Goal: Task Accomplishment & Management: Manage account settings

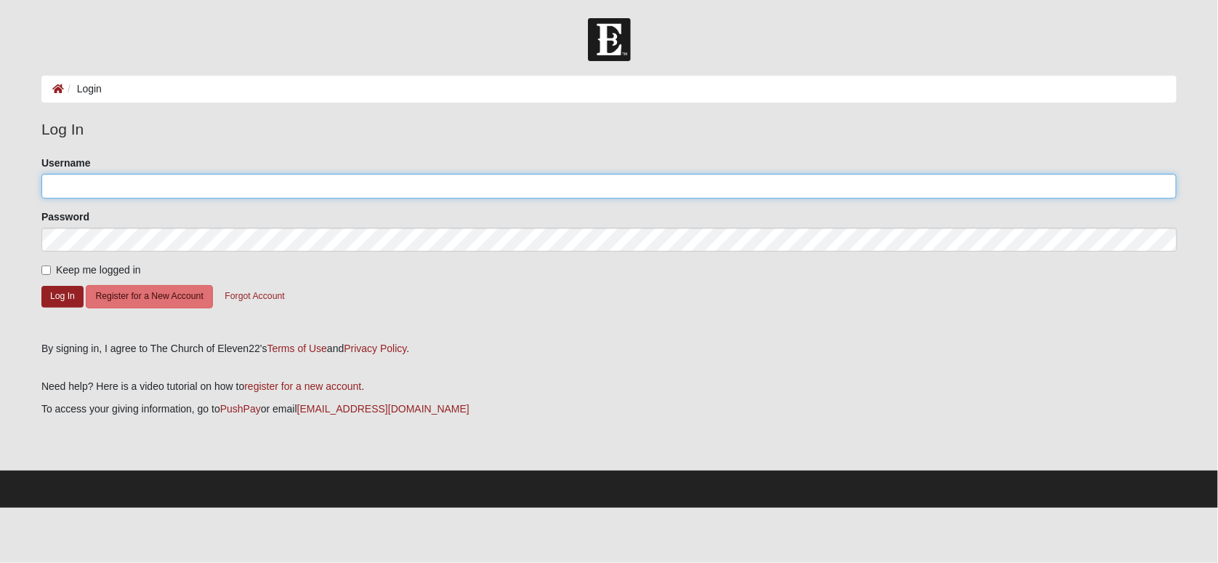
click at [209, 188] on input "Username" at bounding box center [608, 186] width 1135 height 25
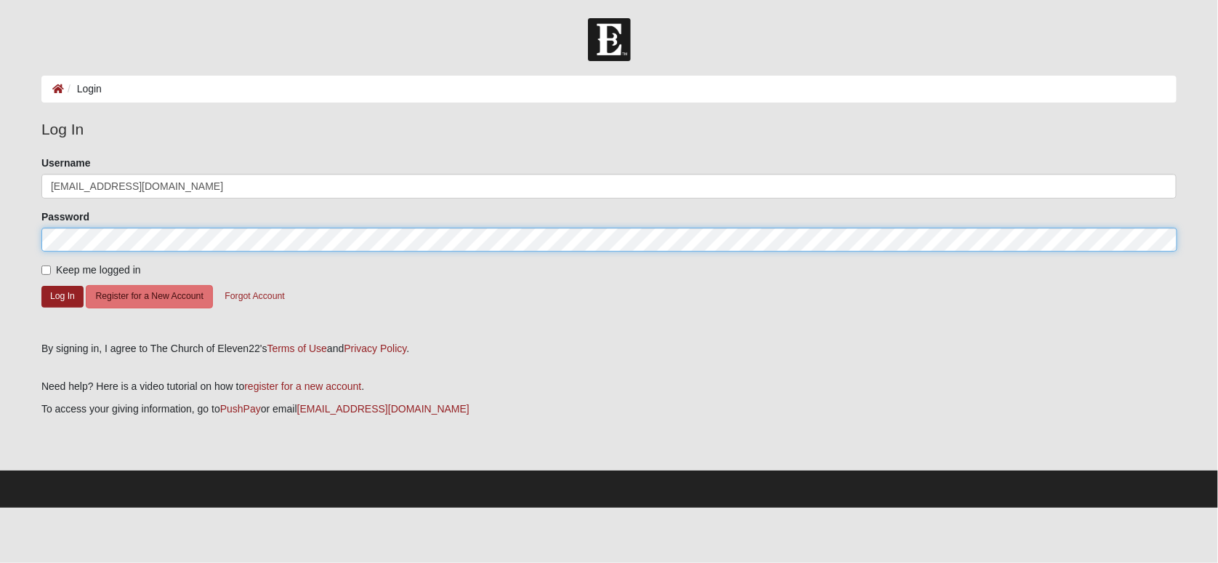
click at [41, 286] on button "Log In" at bounding box center [62, 296] width 42 height 21
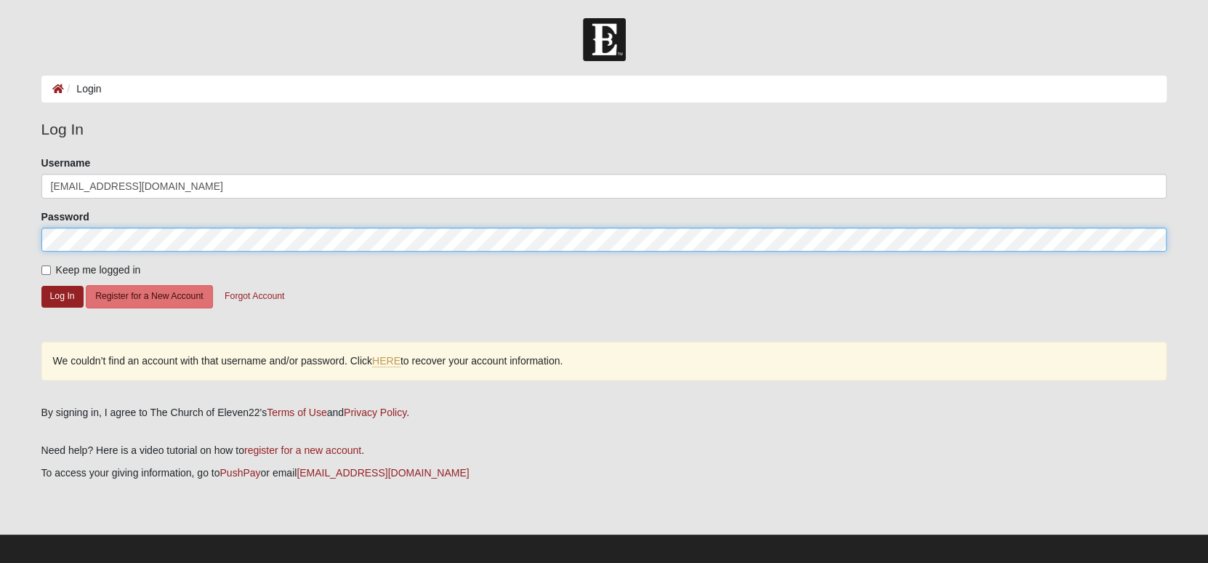
click at [41, 286] on button "Log In" at bounding box center [62, 296] width 42 height 21
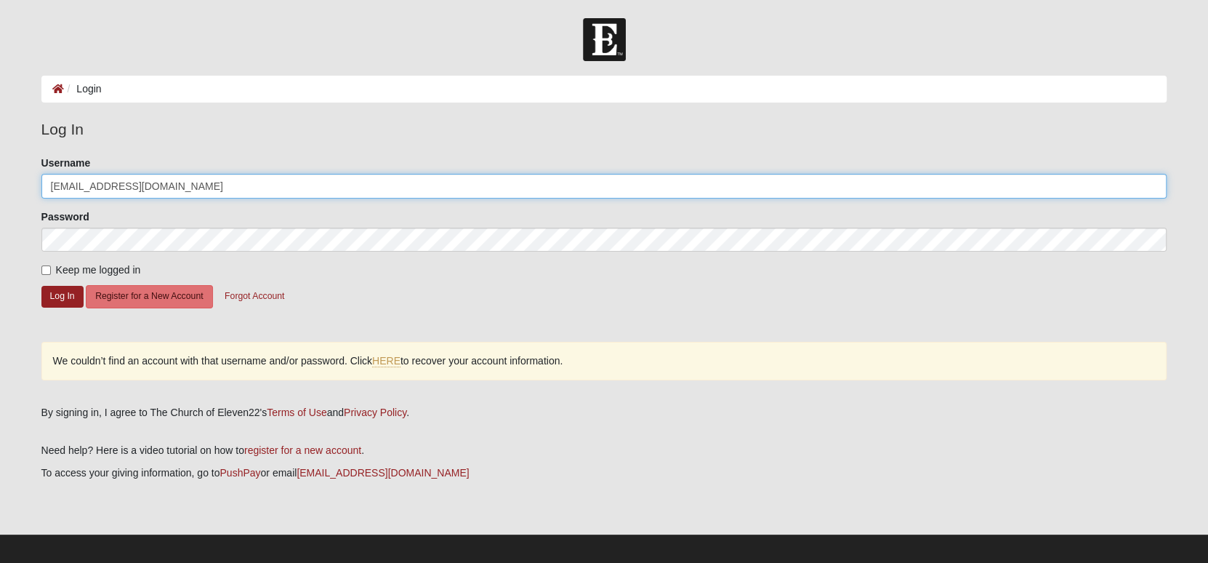
click at [199, 188] on input "[EMAIL_ADDRESS][DOMAIN_NAME]" at bounding box center [604, 186] width 1126 height 25
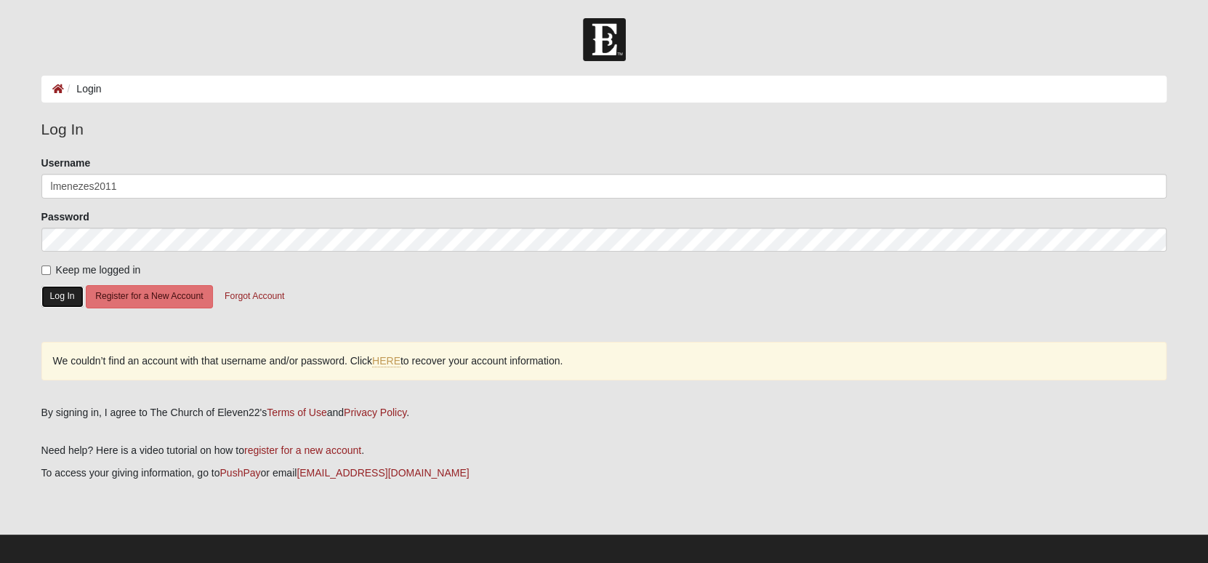
click at [65, 290] on button "Log In" at bounding box center [62, 296] width 42 height 21
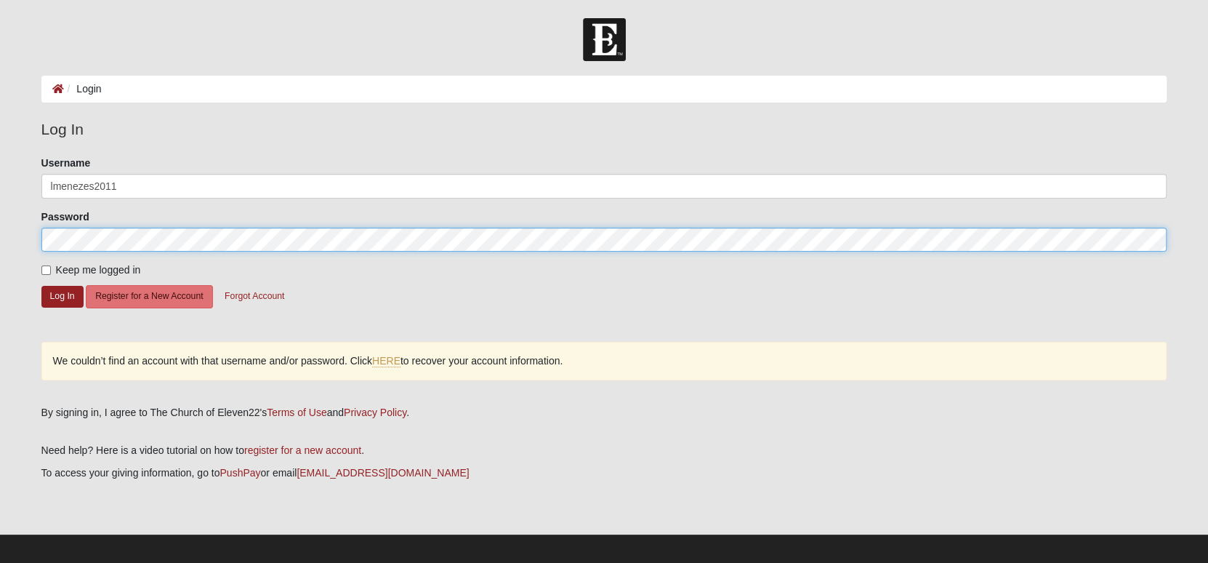
click at [35, 241] on div "Please correct the following: Username lmenezes2011 Password Keep me logged in …" at bounding box center [605, 275] width 1148 height 239
click at [41, 286] on button "Log In" at bounding box center [62, 296] width 42 height 21
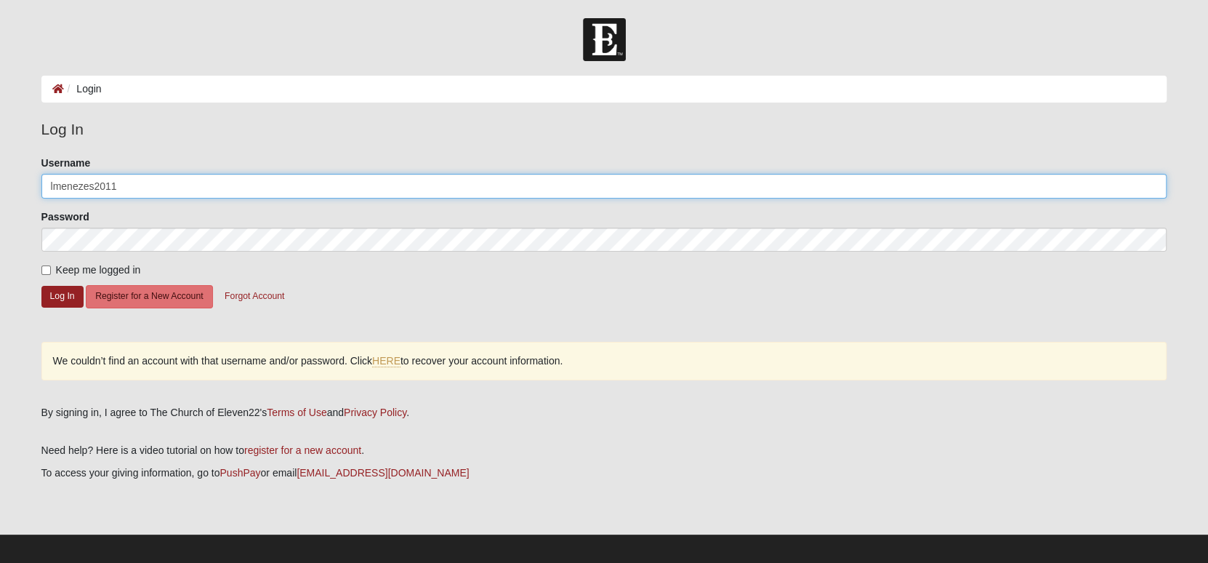
click at [134, 184] on input "lmenezes2011" at bounding box center [604, 186] width 1126 height 25
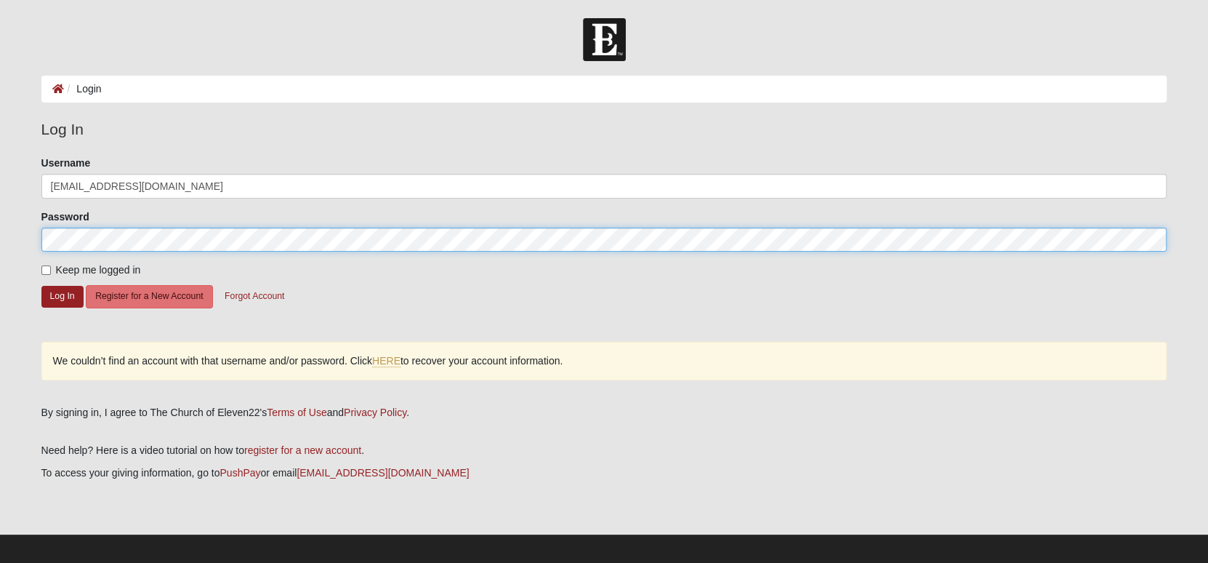
click at [41, 286] on button "Log In" at bounding box center [62, 296] width 42 height 21
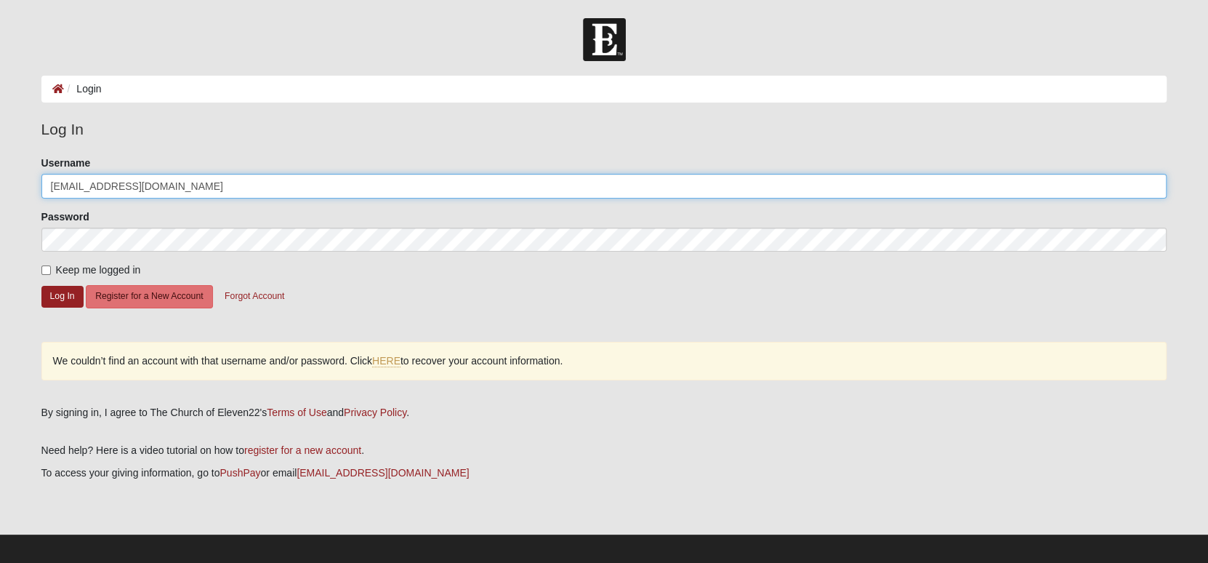
click at [178, 186] on input "[EMAIL_ADDRESS][DOMAIN_NAME]" at bounding box center [604, 186] width 1126 height 25
drag, startPoint x: 150, startPoint y: 186, endPoint x: 116, endPoint y: 200, distance: 36.8
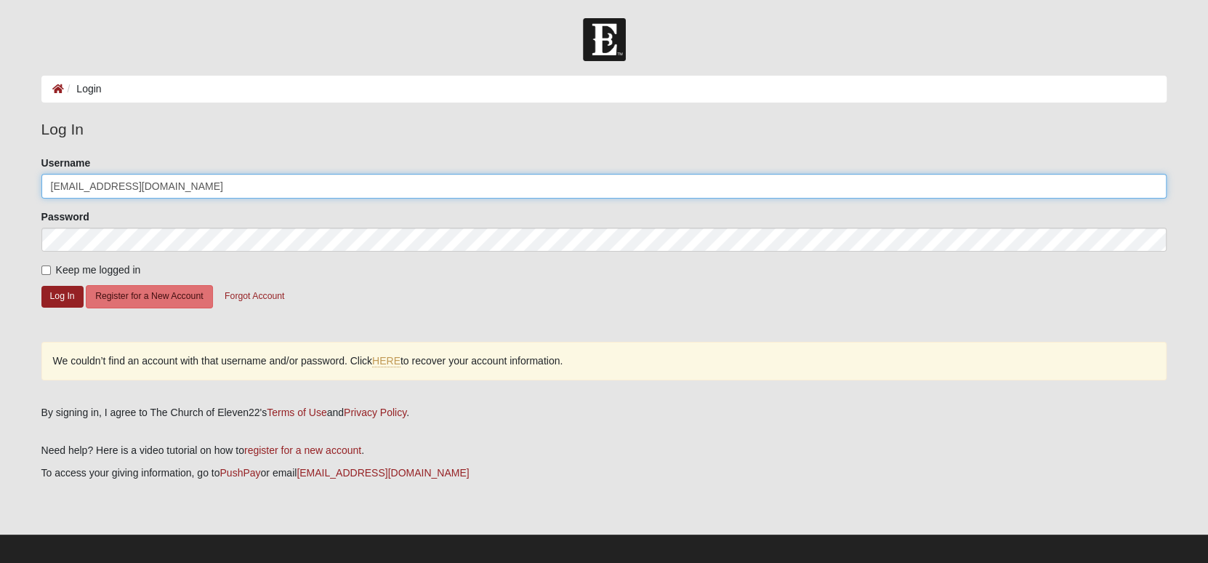
click at [116, 200] on form "Please correct the following: Username [EMAIL_ADDRESS][DOMAIN_NAME] Password Ke…" at bounding box center [604, 243] width 1126 height 175
type input "lmenezes2011"
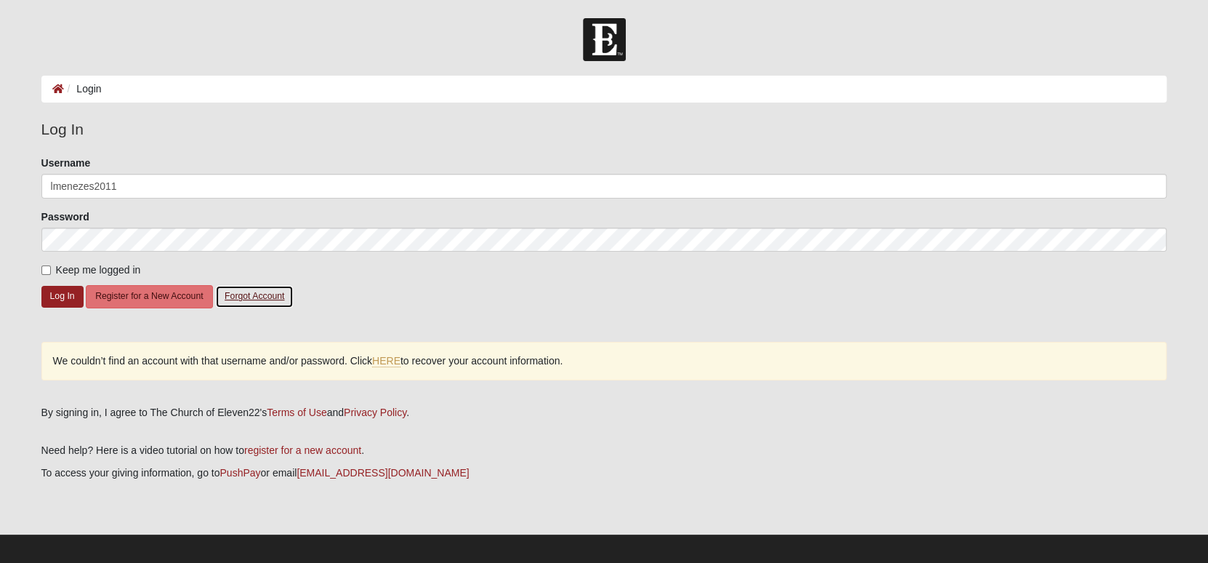
click at [261, 297] on button "Forgot Account" at bounding box center [254, 296] width 78 height 23
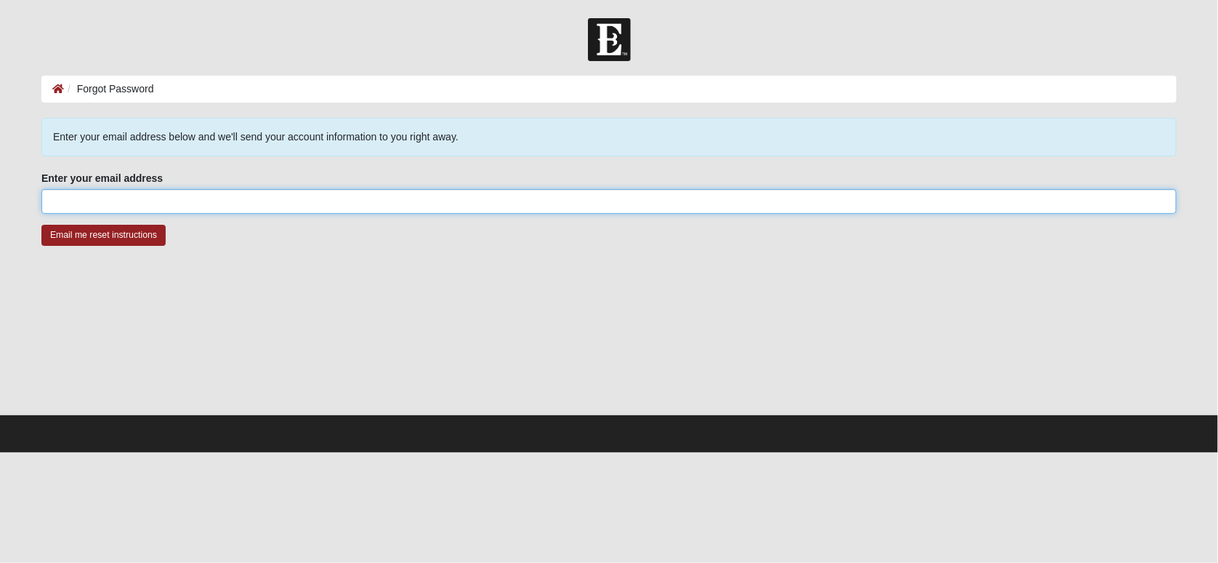
click at [243, 202] on input "Enter your email address" at bounding box center [608, 201] width 1135 height 25
click at [109, 202] on input "Enter your email address" at bounding box center [608, 201] width 1135 height 25
type input "Lmenezes2011@aol.com"
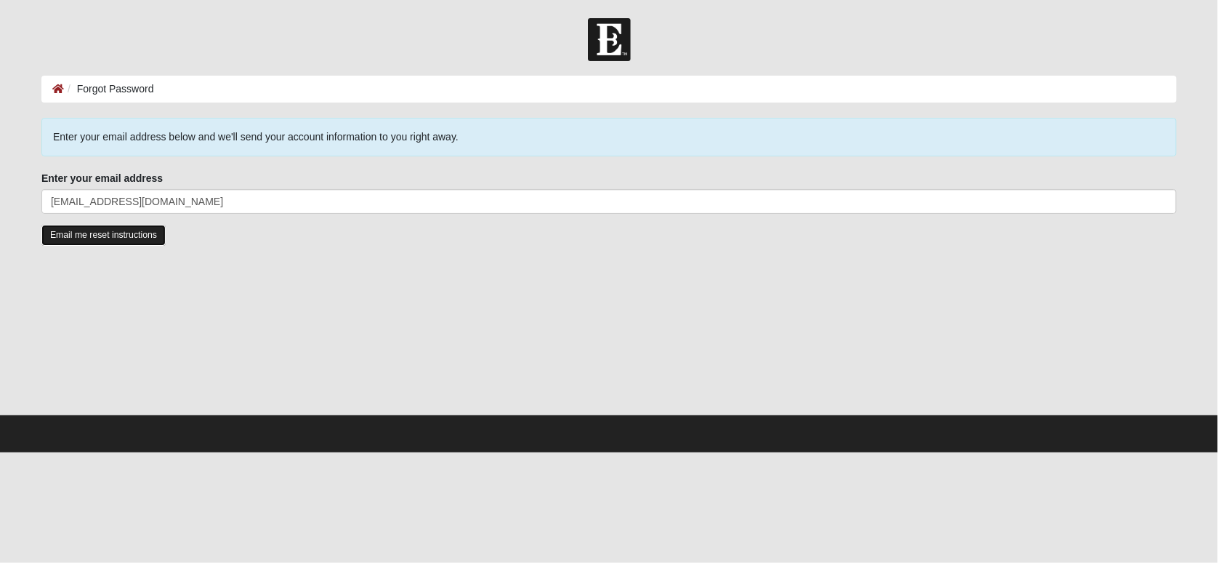
click at [110, 225] on input "Email me reset instructions" at bounding box center [103, 235] width 124 height 21
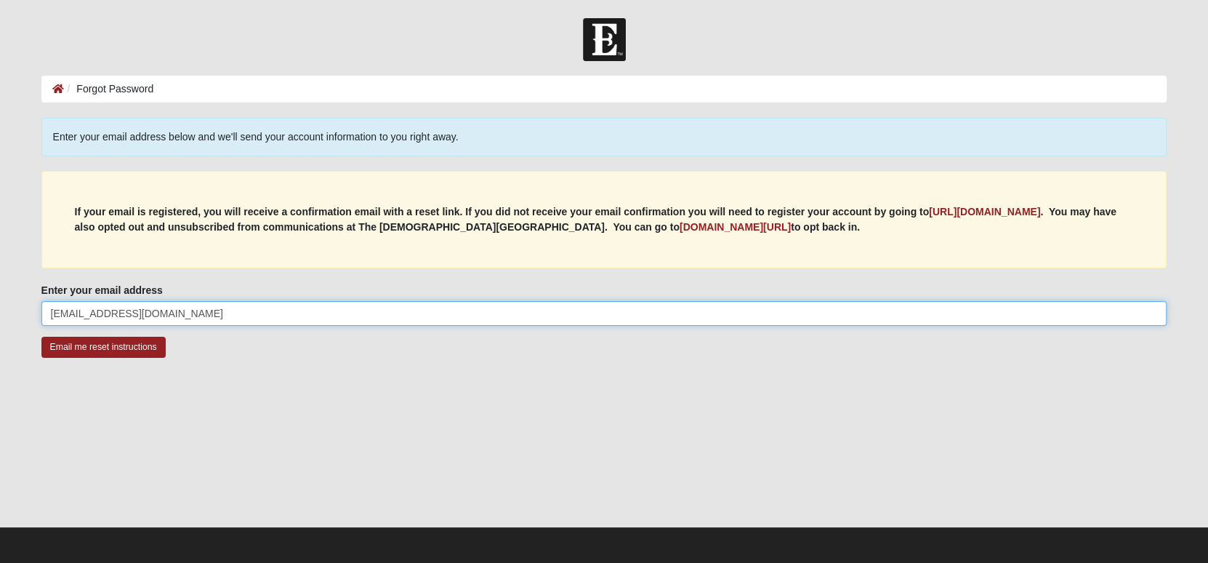
click at [293, 311] on input "Lmenezes2011@aol.com" at bounding box center [604, 313] width 1126 height 25
click at [224, 310] on input "Lmenezes2011@aol.com" at bounding box center [604, 313] width 1126 height 25
click at [92, 345] on input "Email me reset instructions" at bounding box center [103, 346] width 124 height 21
click at [225, 316] on input "Lmenezes2011@aol.com" at bounding box center [604, 313] width 1126 height 25
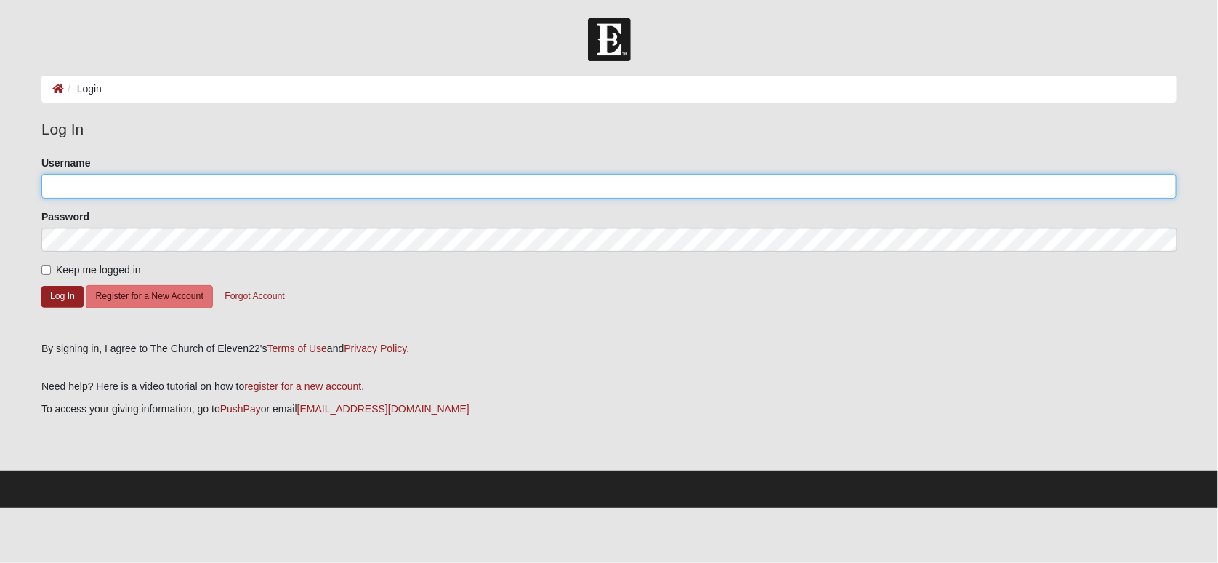
click at [172, 182] on input "Username" at bounding box center [608, 186] width 1135 height 25
type input "lindseyknutson2021@gmail.com"
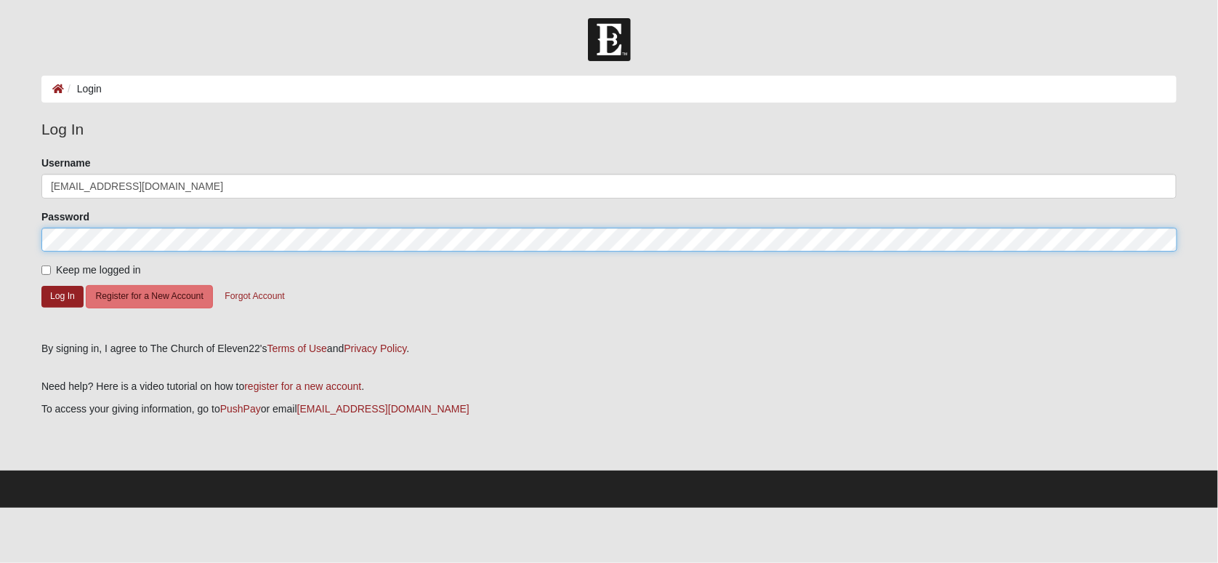
click at [41, 286] on button "Log In" at bounding box center [62, 296] width 42 height 21
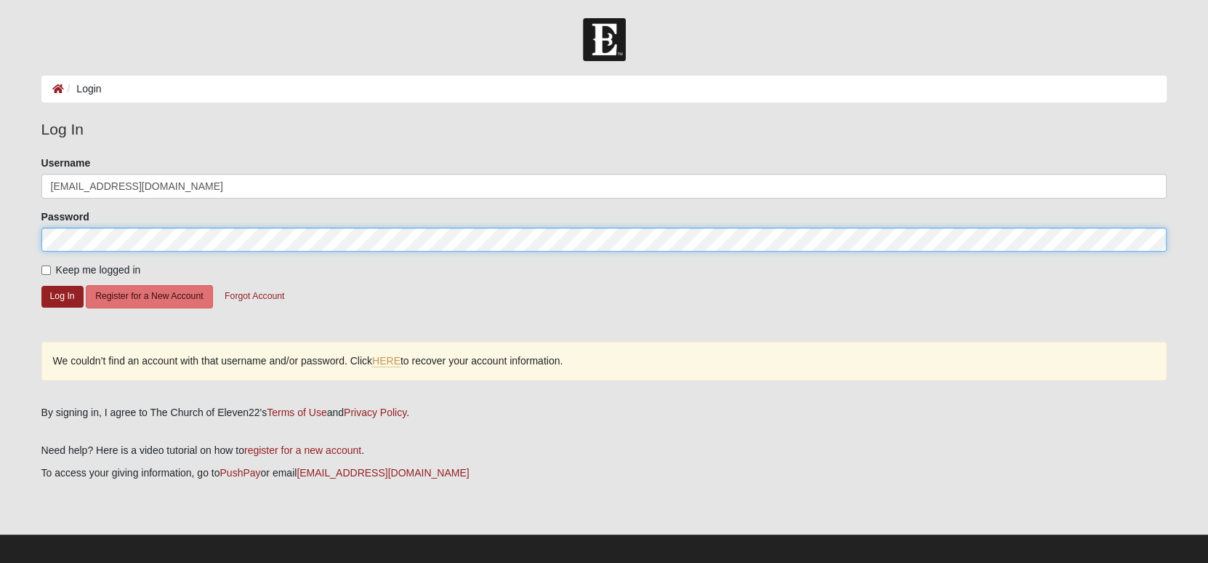
click at [41, 286] on button "Log In" at bounding box center [62, 296] width 42 height 21
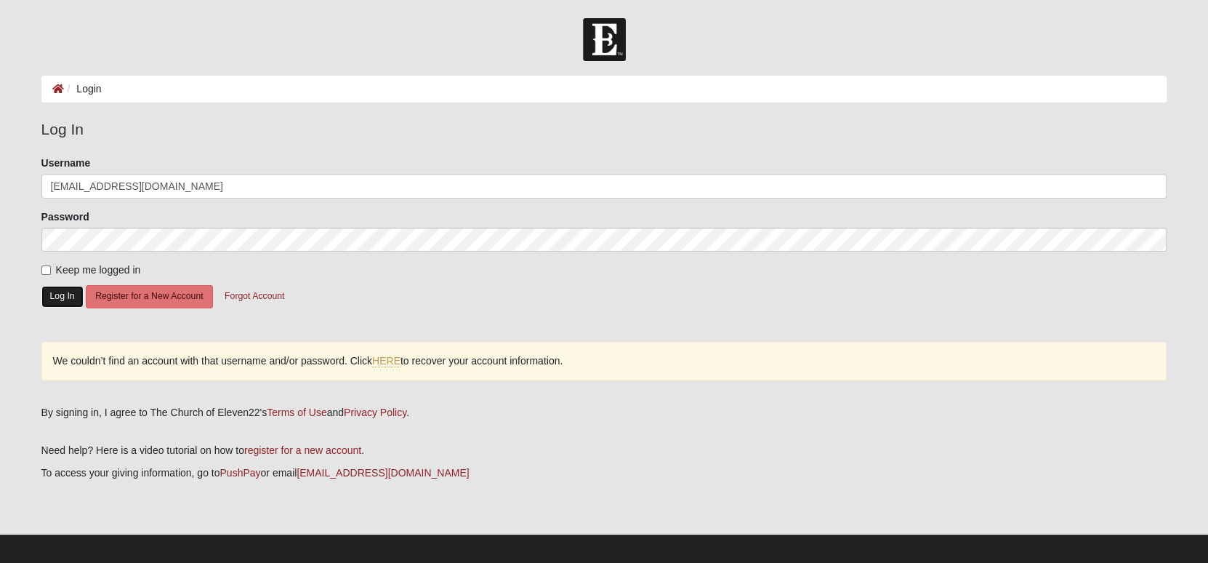
click at [61, 297] on button "Log In" at bounding box center [62, 296] width 42 height 21
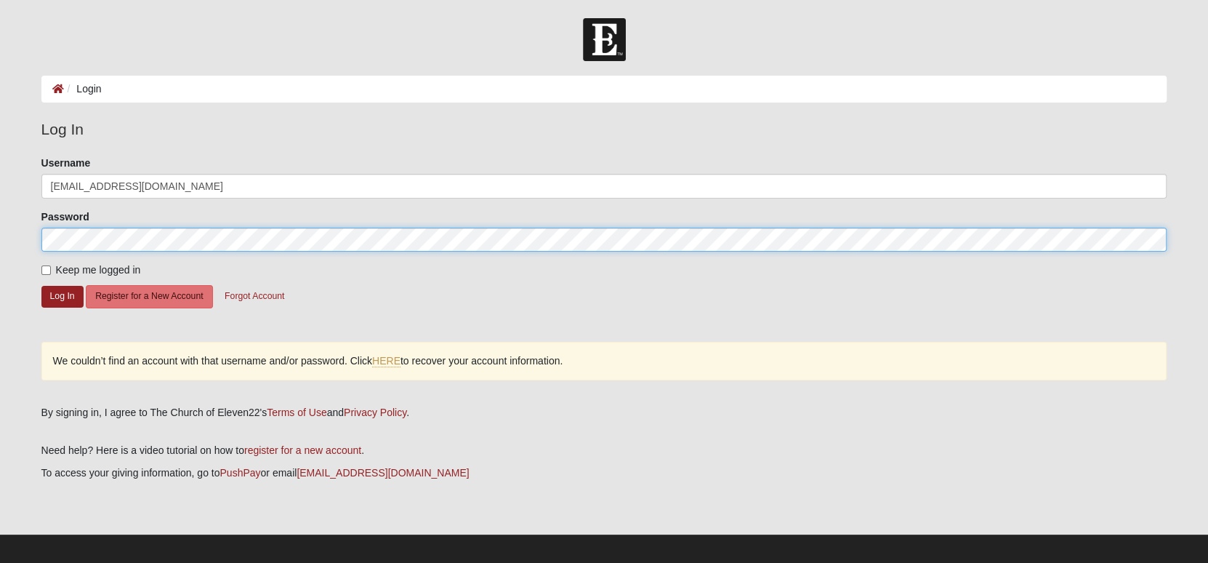
click at [41, 286] on button "Log In" at bounding box center [62, 296] width 42 height 21
click at [29, 235] on form "Log In Login Login Error Log In Please correct the following: Username lindseyk…" at bounding box center [604, 294] width 1208 height 553
click at [41, 286] on button "Log In" at bounding box center [62, 296] width 42 height 21
